Goal: Task Accomplishment & Management: Manage account settings

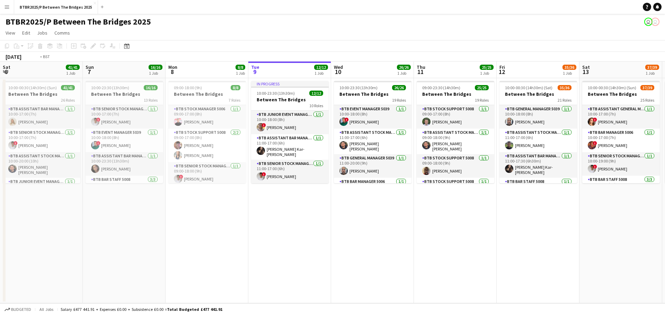
scroll to position [439, 0]
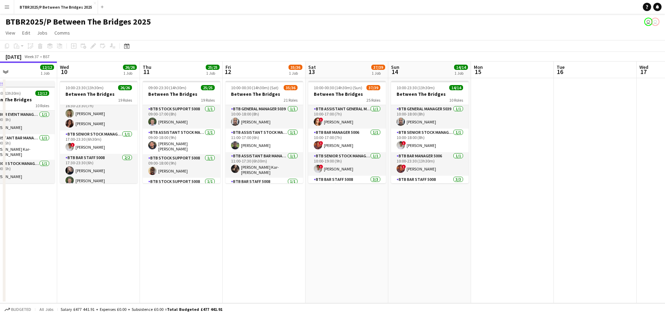
drag, startPoint x: 341, startPoint y: 233, endPoint x: 255, endPoint y: 228, distance: 86.0
click at [249, 234] on app-calendar-viewport "Sat 6 41/41 1 Job Sun 7 16/16 1 Job Mon 8 8/8 1 Job Tue 9 12/12 1 Job Wed 10 26…" at bounding box center [332, 183] width 665 height 242
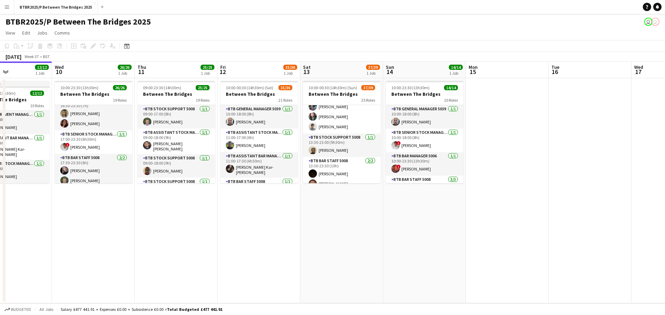
scroll to position [277, 0]
click at [343, 152] on app-card-role "BTB Stock support 5008 [DATE] 13:30-23:00 (9h30m) [PERSON_NAME]" at bounding box center [342, 148] width 78 height 24
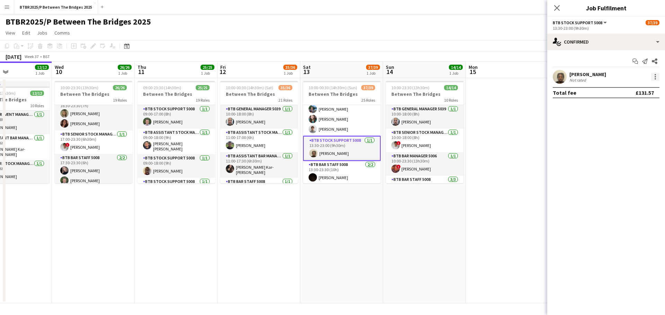
click at [657, 75] on div at bounding box center [655, 77] width 8 height 8
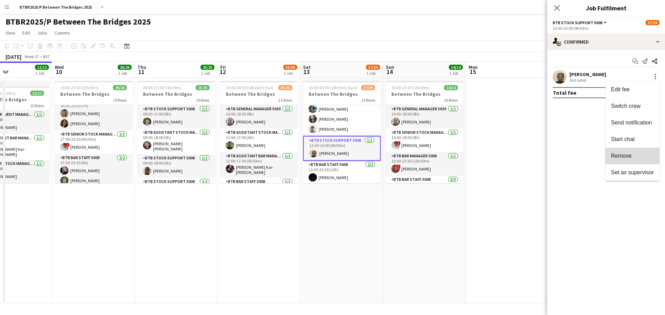
drag, startPoint x: 628, startPoint y: 161, endPoint x: 615, endPoint y: 118, distance: 44.0
click at [627, 160] on button "Remove" at bounding box center [632, 156] width 54 height 17
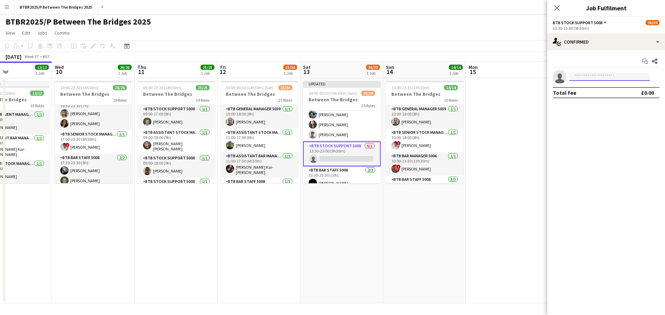
click at [605, 79] on input at bounding box center [609, 77] width 80 height 8
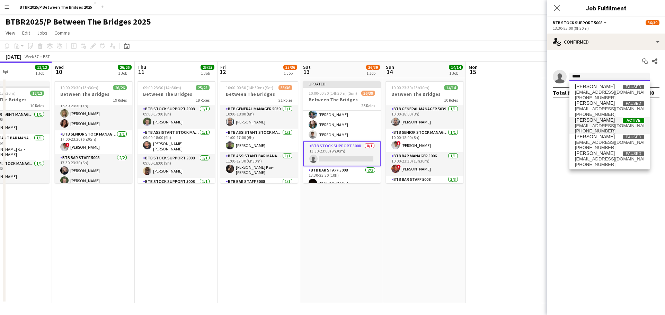
type input "*****"
click at [605, 119] on span "[PERSON_NAME]" at bounding box center [595, 120] width 40 height 6
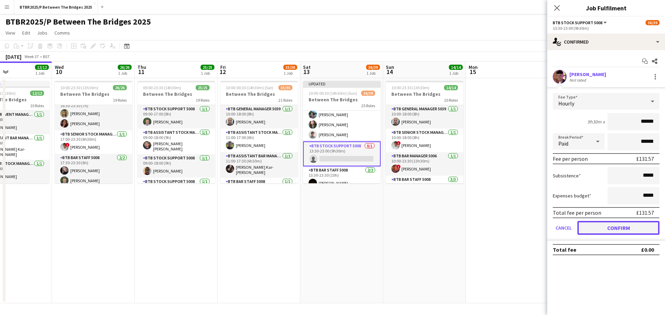
click at [600, 227] on button "Confirm" at bounding box center [618, 228] width 82 height 14
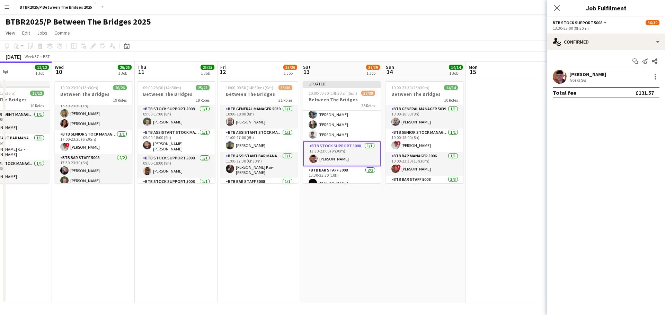
click at [435, 28] on app-page-menu "View Day view expanded Day view collapsed Month view Date picker Jump to [DATE]…" at bounding box center [332, 33] width 665 height 13
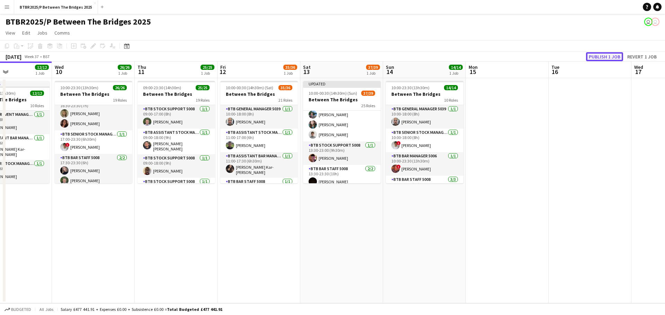
click at [602, 59] on button "Publish 1 job" at bounding box center [604, 56] width 37 height 9
